Goal: Entertainment & Leisure: Consume media (video, audio)

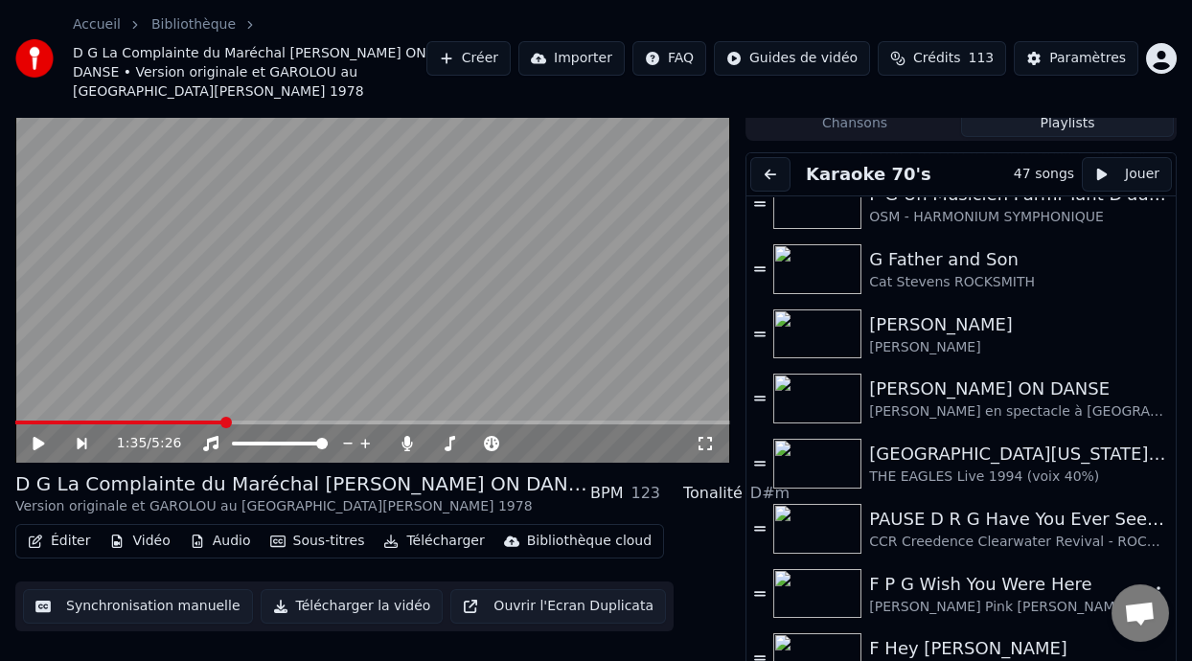
scroll to position [574, 0]
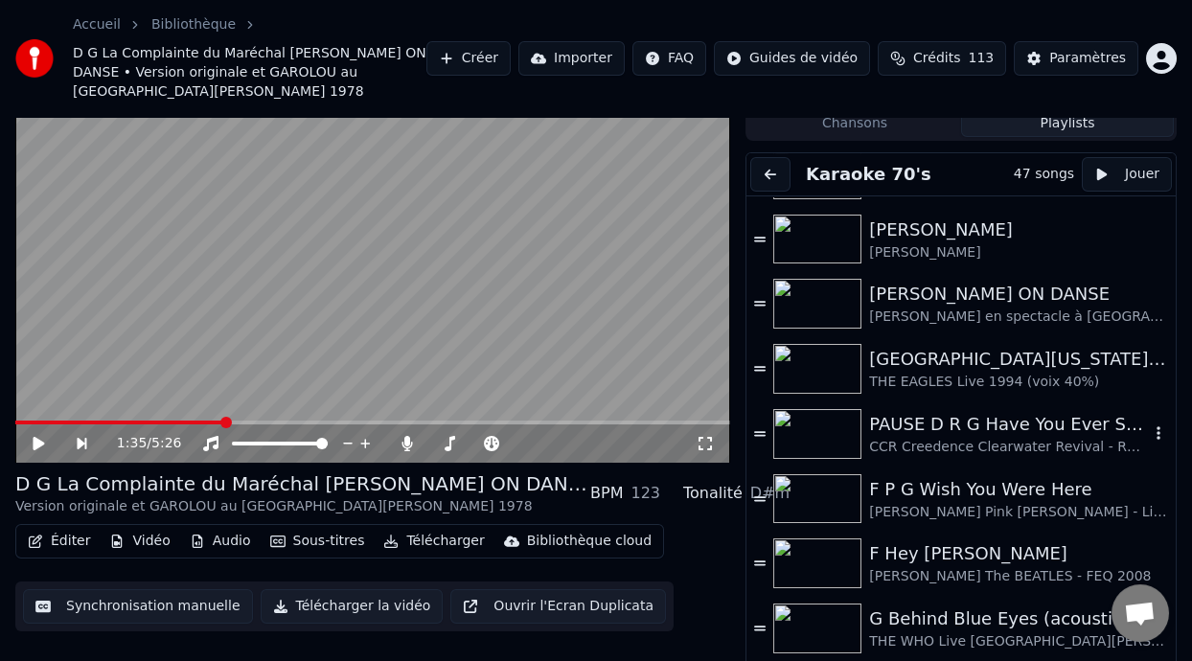
click at [996, 411] on div "PAUSE D R G Have You Ever Seen the Rain ON DANSE" at bounding box center [1009, 424] width 280 height 27
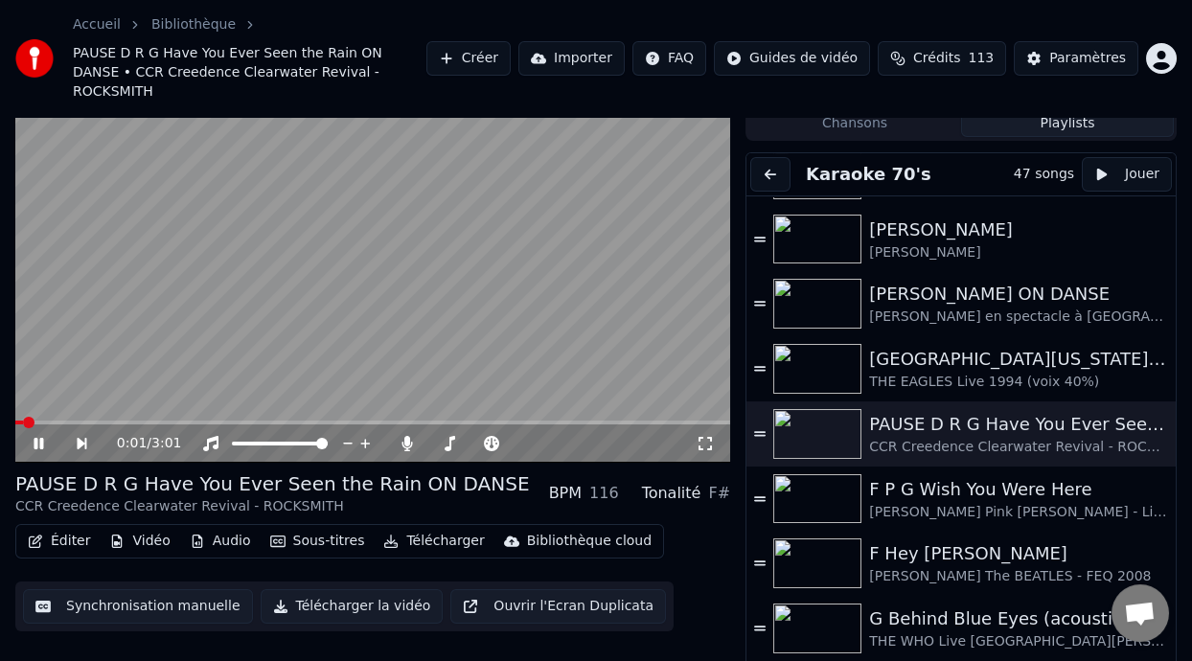
click at [37, 436] on icon at bounding box center [52, 443] width 43 height 15
click at [39, 436] on icon at bounding box center [52, 443] width 43 height 15
click at [704, 436] on icon at bounding box center [704, 443] width 19 height 15
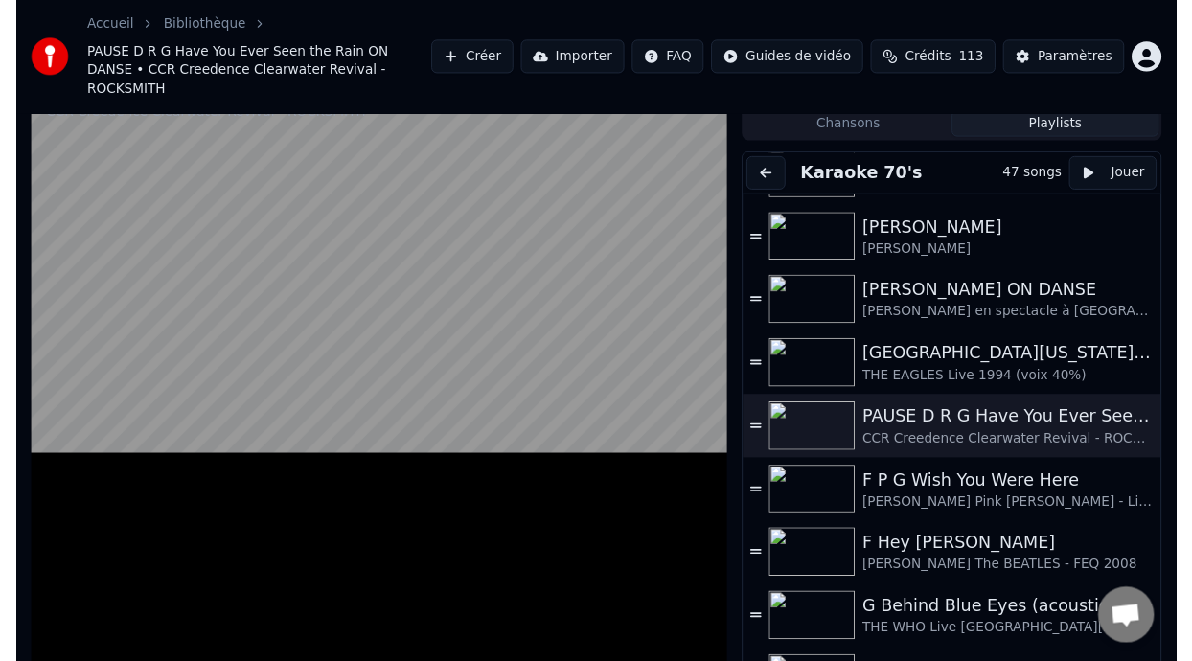
scroll to position [0, 0]
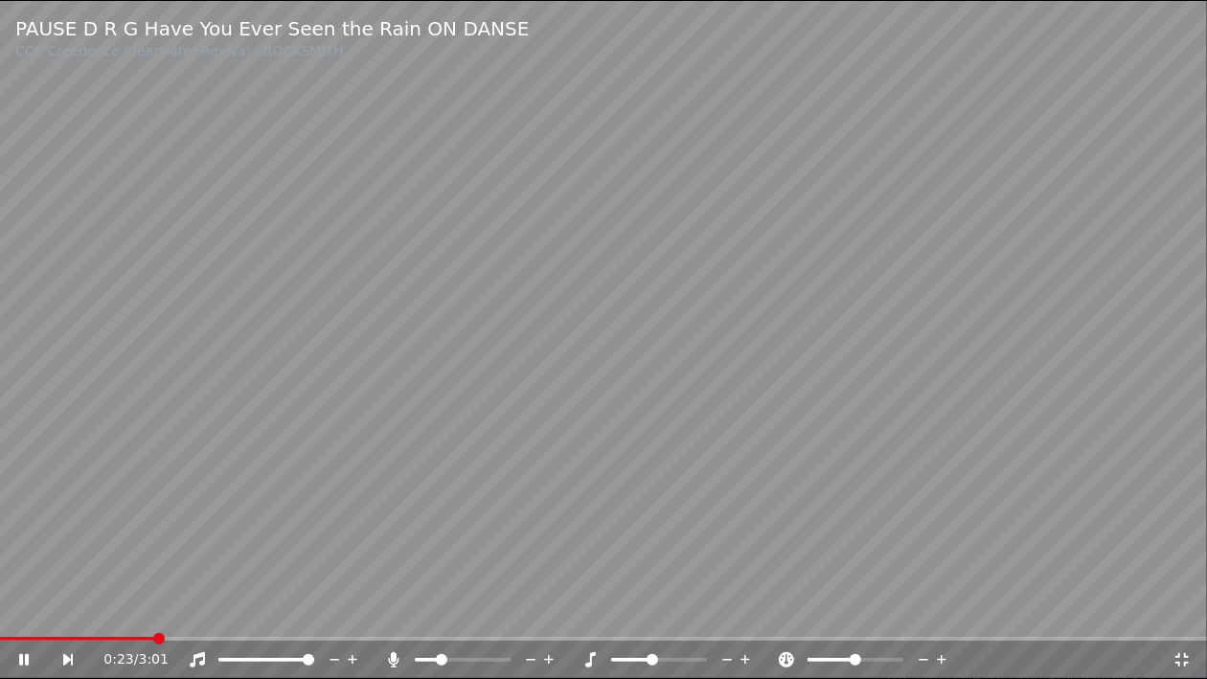
click at [391, 656] on icon at bounding box center [394, 659] width 11 height 15
click at [391, 656] on icon at bounding box center [393, 659] width 19 height 15
click at [10, 637] on span at bounding box center [6, 639] width 13 height 4
click at [23, 655] on icon at bounding box center [37, 659] width 44 height 15
click at [23, 652] on icon at bounding box center [37, 659] width 44 height 15
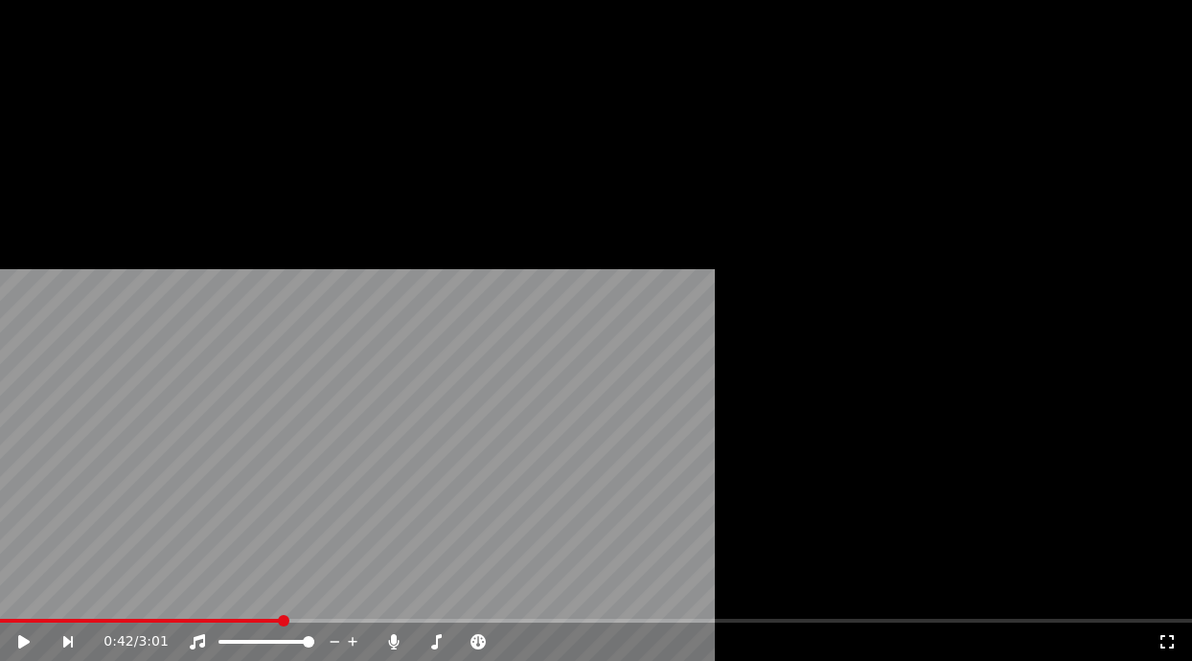
scroll to position [57, 0]
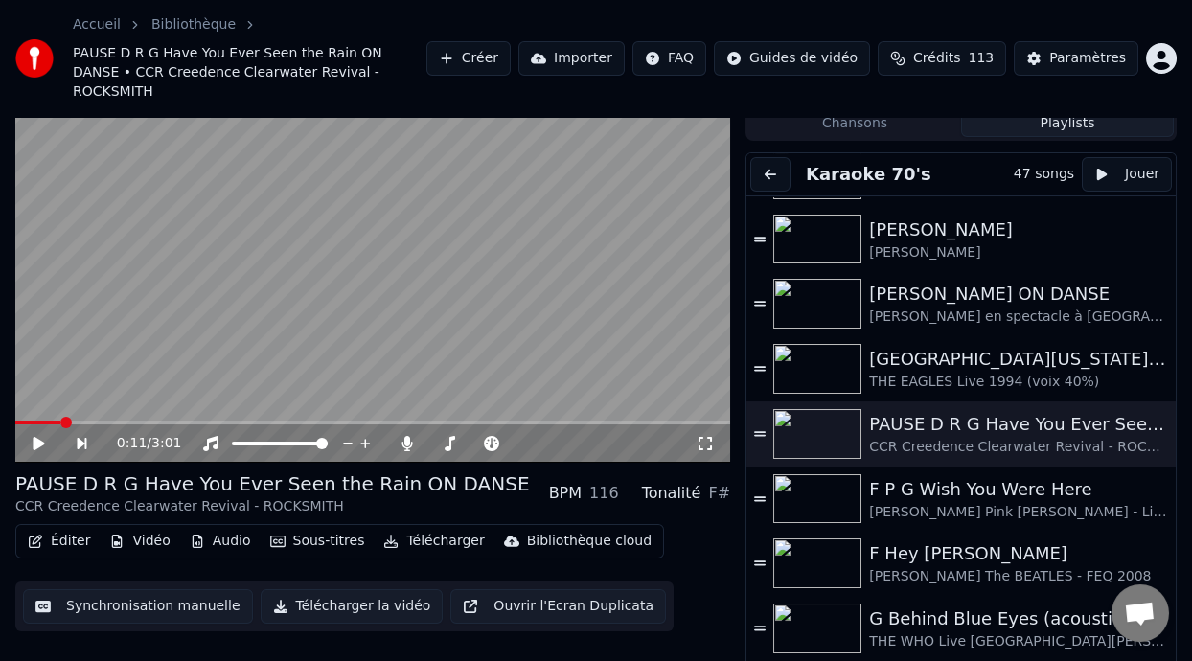
click at [33, 436] on icon at bounding box center [52, 443] width 43 height 15
click at [446, 436] on icon at bounding box center [449, 443] width 19 height 15
click at [37, 436] on icon at bounding box center [52, 443] width 43 height 15
click at [28, 398] on video at bounding box center [372, 261] width 715 height 402
click at [28, 420] on span at bounding box center [153, 422] width 277 height 4
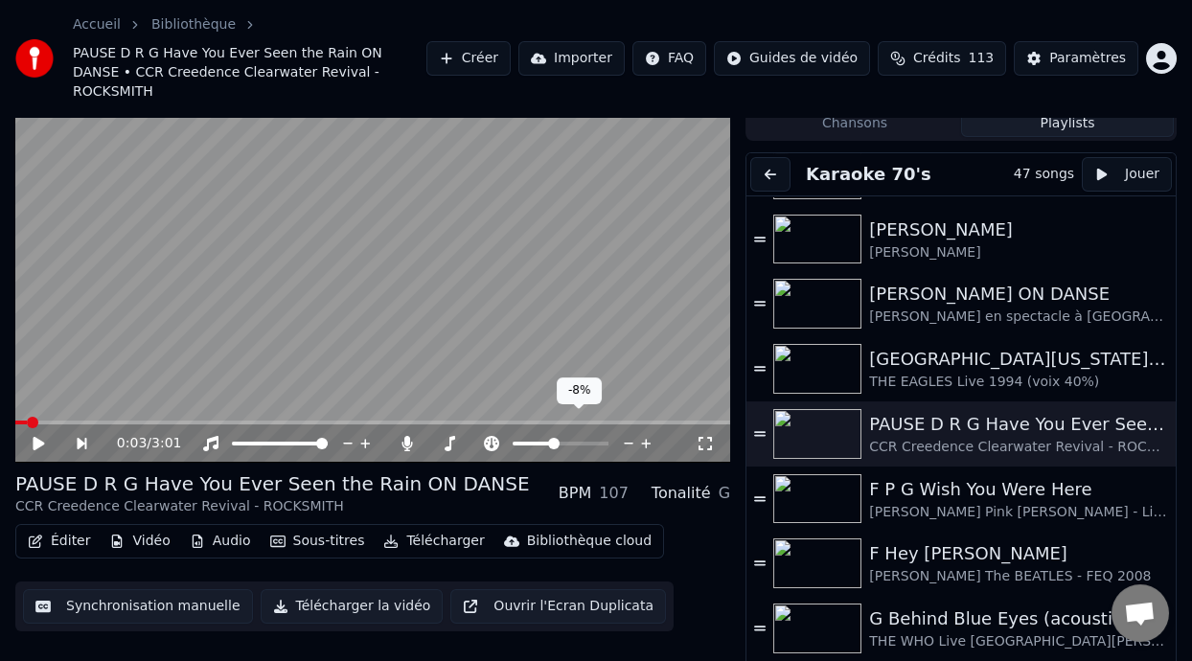
click at [552, 438] on span at bounding box center [553, 443] width 11 height 11
click at [40, 437] on icon at bounding box center [38, 443] width 11 height 13
click at [26, 420] on span at bounding box center [142, 422] width 255 height 4
click at [16, 417] on span at bounding box center [20, 422] width 11 height 11
click at [37, 436] on icon at bounding box center [52, 443] width 43 height 15
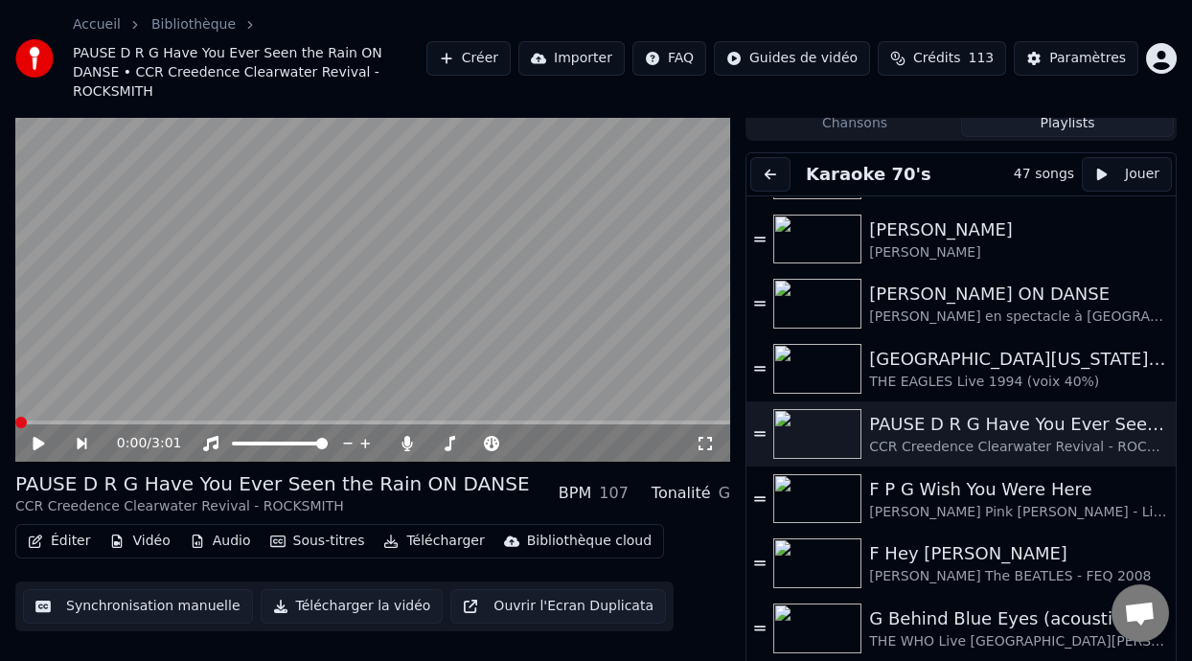
click at [37, 437] on icon at bounding box center [38, 443] width 11 height 13
click at [491, 436] on icon at bounding box center [491, 443] width 19 height 15
click at [555, 438] on span at bounding box center [555, 443] width 11 height 11
click at [40, 437] on icon at bounding box center [38, 443] width 11 height 13
click at [15, 417] on span at bounding box center [20, 422] width 11 height 11
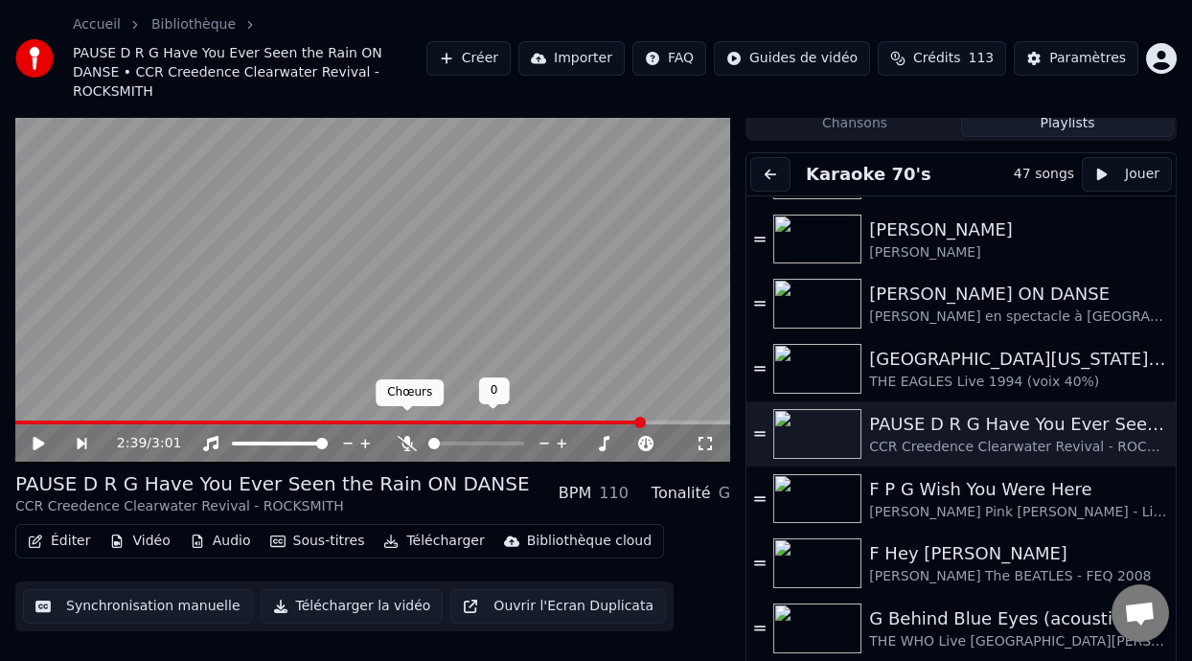
click at [403, 436] on icon at bounding box center [407, 443] width 19 height 15
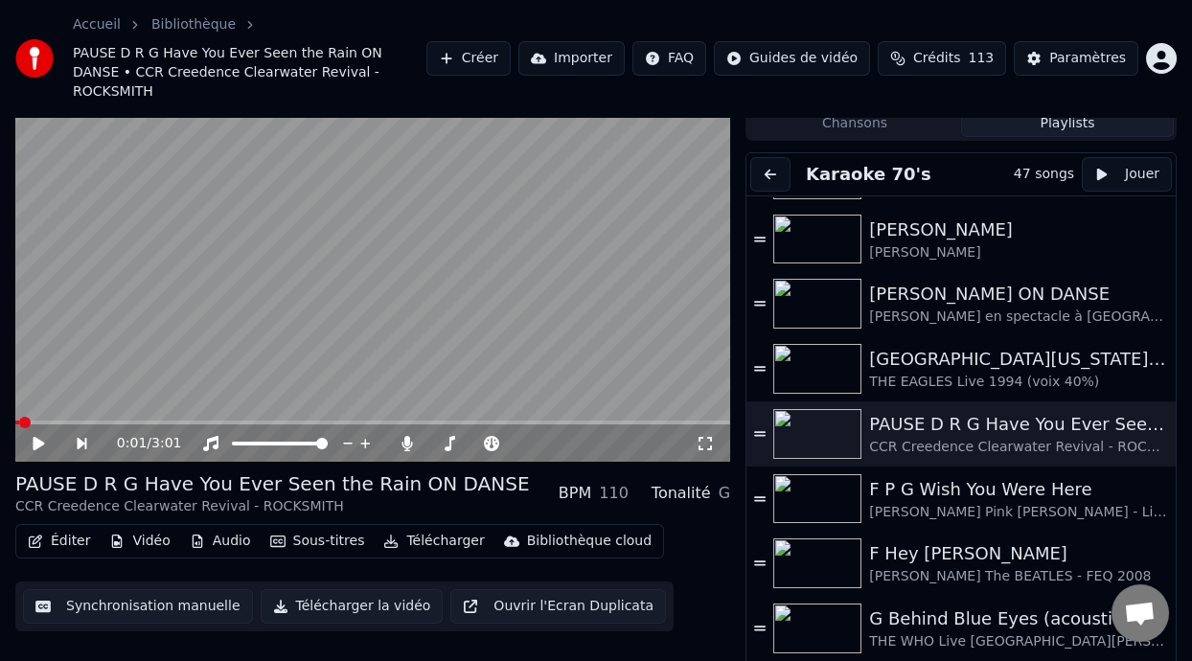
click at [19, 420] on span at bounding box center [17, 422] width 4 height 4
click at [39, 437] on icon at bounding box center [38, 443] width 11 height 13
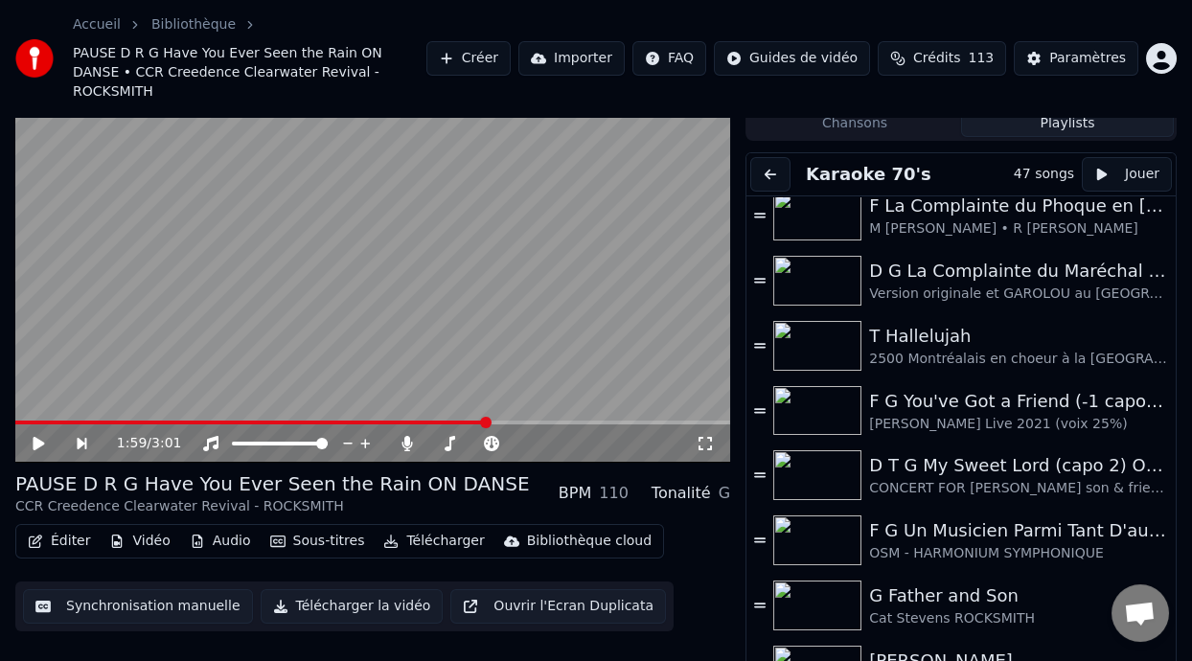
scroll to position [0, 0]
